Goal: Information Seeking & Learning: Learn about a topic

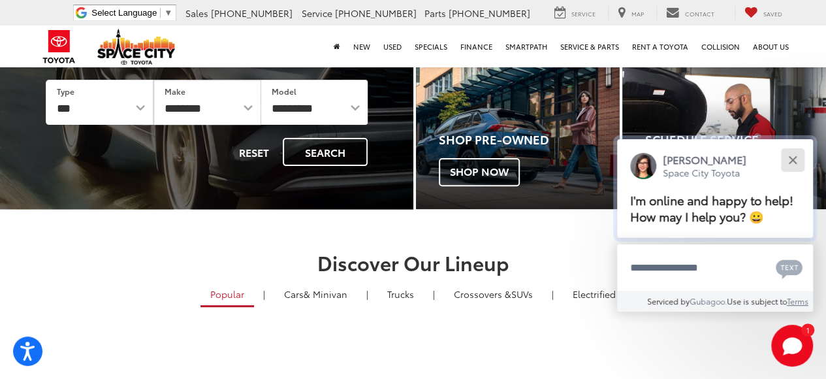
click at [794, 161] on div "Close" at bounding box center [792, 159] width 8 height 8
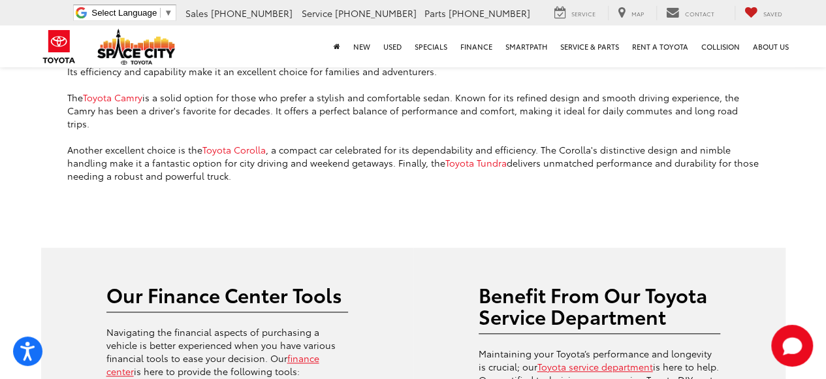
scroll to position [2923, 0]
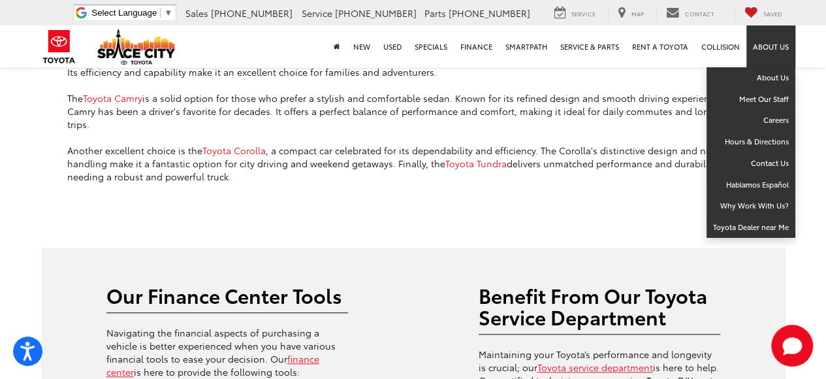
click at [766, 53] on link "About Us" at bounding box center [770, 46] width 49 height 42
click at [773, 117] on link "Careers" at bounding box center [750, 121] width 89 height 22
